Goal: Information Seeking & Learning: Learn about a topic

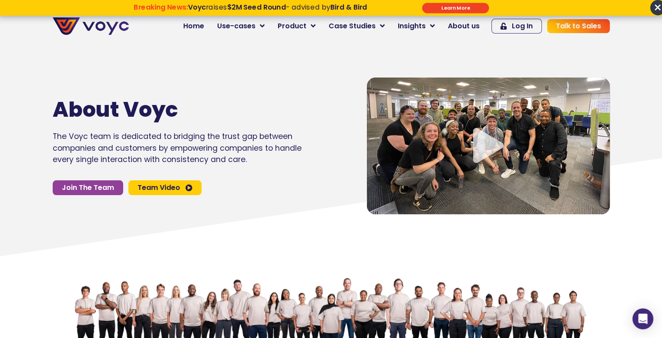
click at [73, 30] on img at bounding box center [91, 25] width 76 height 17
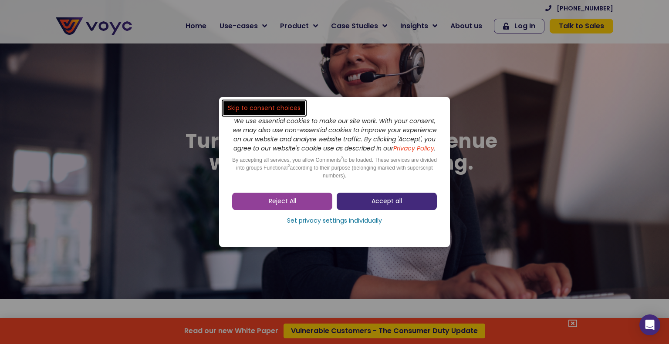
click at [379, 206] on span "Accept all" at bounding box center [386, 201] width 30 height 9
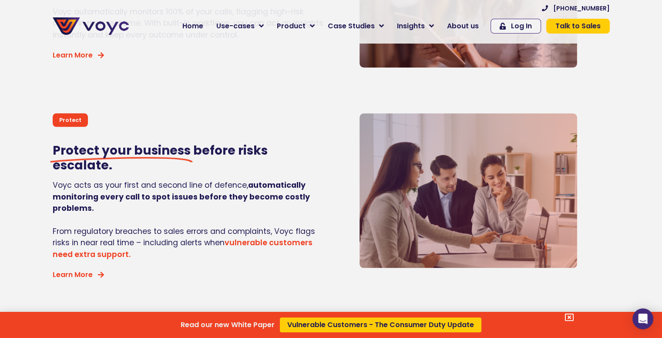
scroll to position [871, 0]
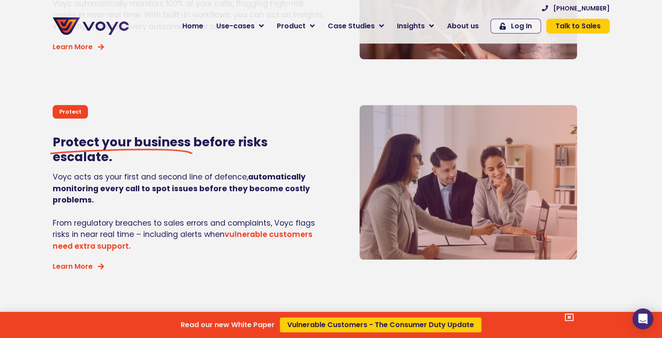
click at [205, 27] on div "Read our new White Paper Vulnerable Customers - The Consumer Duty Update" at bounding box center [331, 169] width 662 height 338
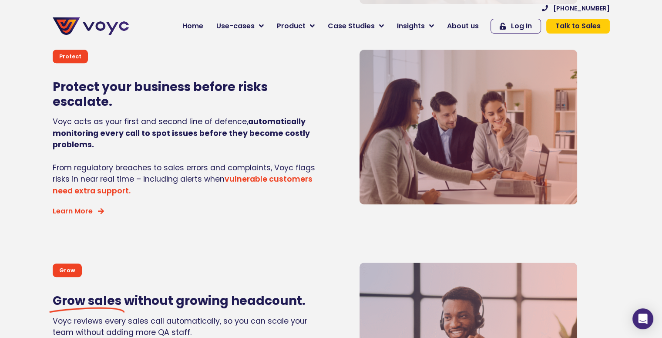
scroll to position [915, 0]
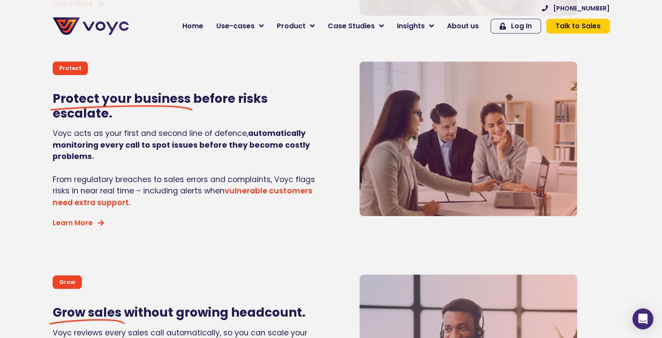
click at [251, 186] on link "vulnerable customers need extra support." at bounding box center [183, 197] width 260 height 22
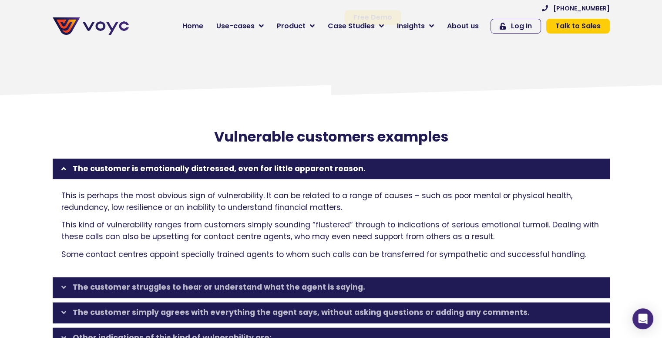
scroll to position [1219, 0]
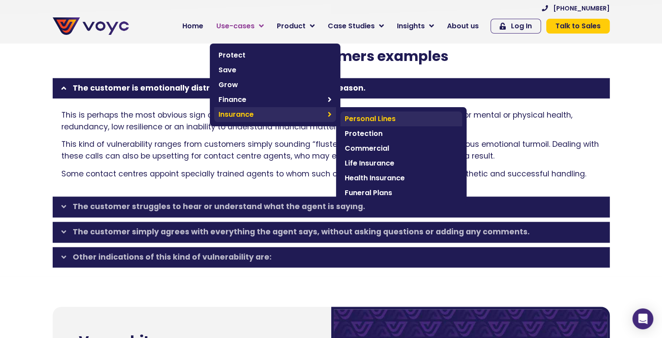
click at [375, 120] on span "Personal Lines" at bounding box center [401, 119] width 113 height 10
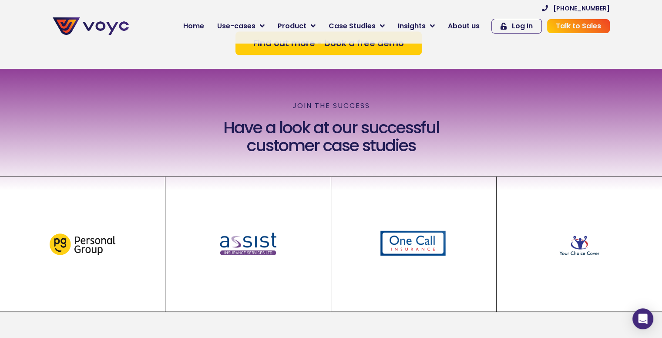
scroll to position [1066, 0]
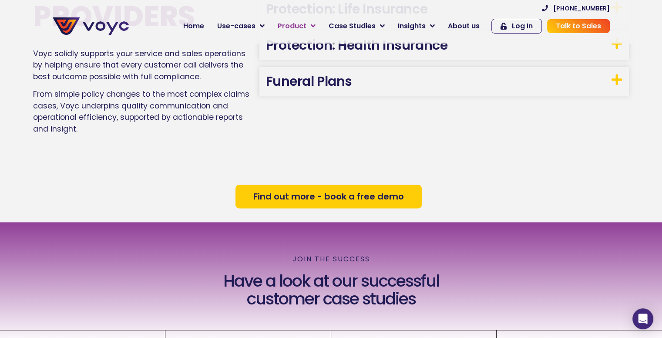
click at [307, 26] on span "Product" at bounding box center [292, 26] width 29 height 10
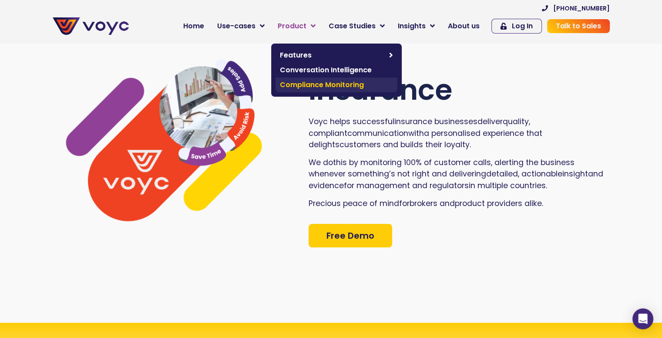
click at [359, 85] on span "Compliance Monitoring" at bounding box center [336, 85] width 113 height 10
